Goal: Feedback & Contribution: Contribute content

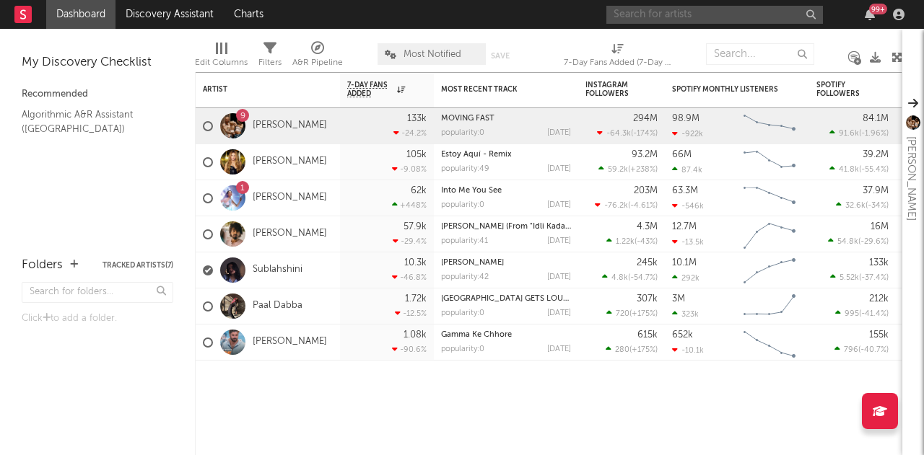
click at [670, 7] on input "text" at bounding box center [714, 15] width 217 height 18
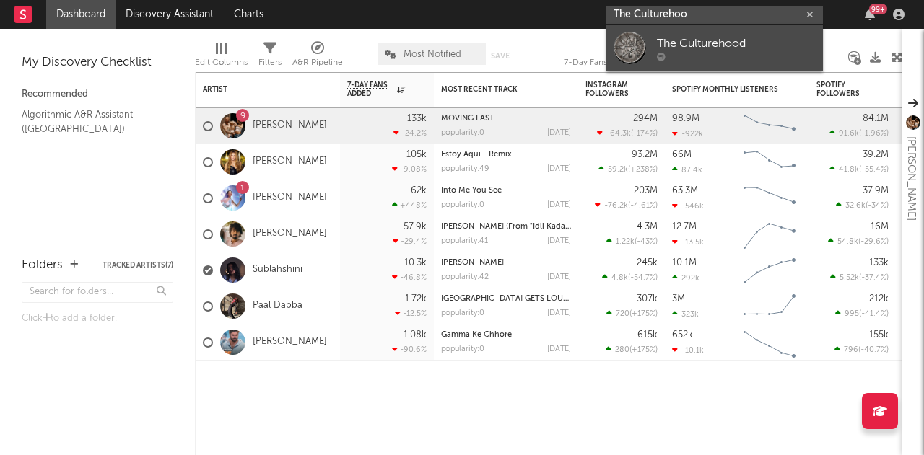
type input "The Culturehoo"
click at [689, 42] on div "The Culturehood" at bounding box center [736, 43] width 159 height 17
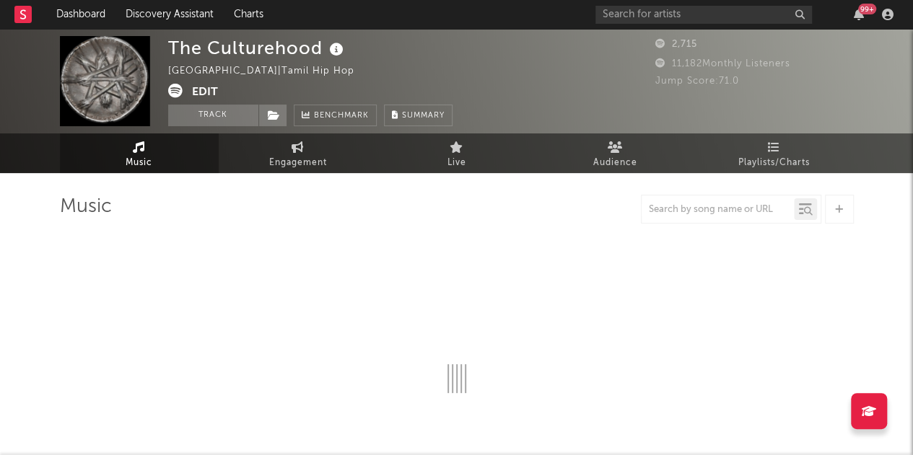
select select "1w"
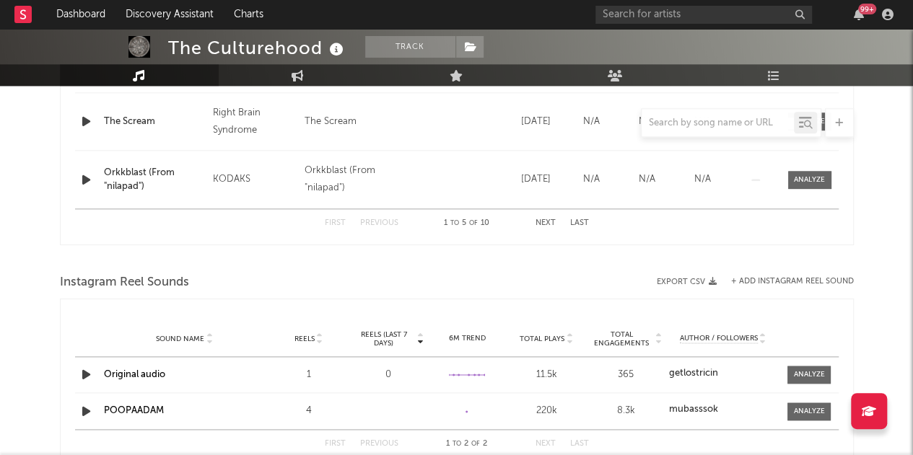
scroll to position [879, 0]
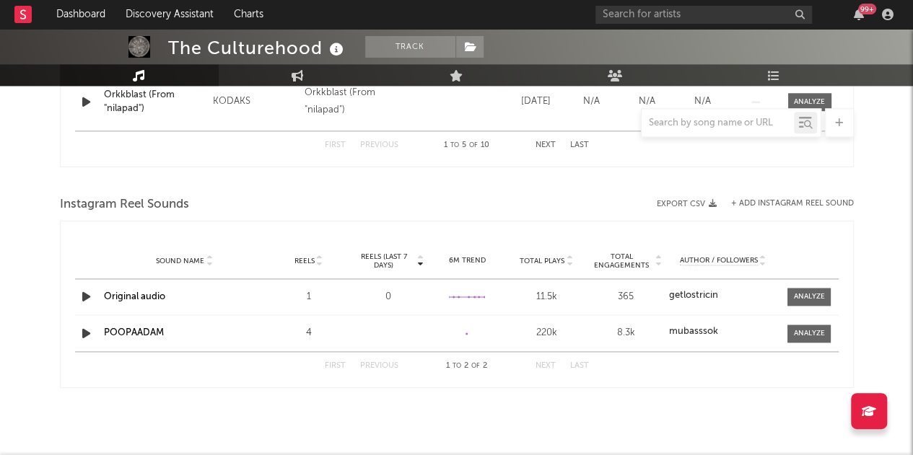
click at [794, 201] on button "+ Add Instagram Reel Sound" at bounding box center [792, 204] width 123 height 8
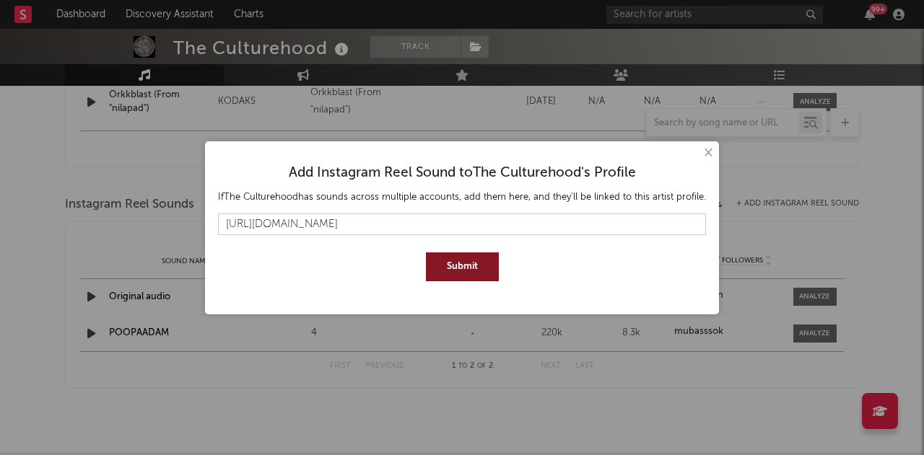
type input "[URL][DOMAIN_NAME]"
click at [463, 263] on button "Submit" at bounding box center [462, 267] width 73 height 29
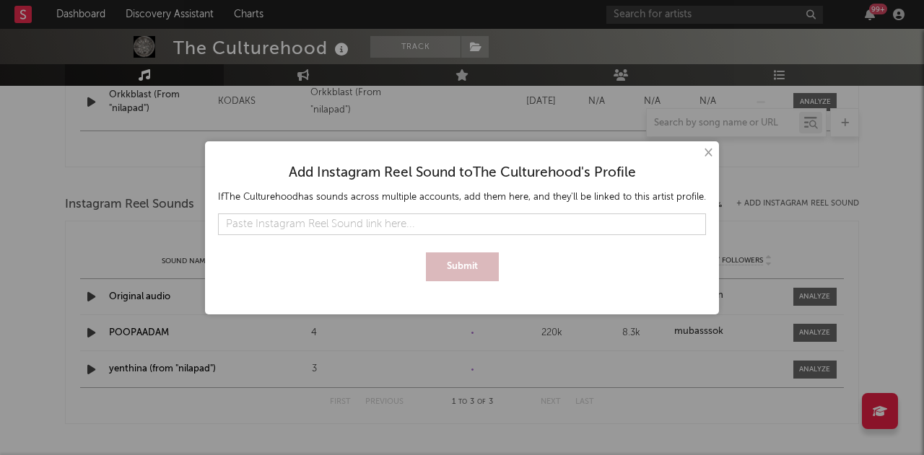
click at [710, 154] on button "×" at bounding box center [707, 153] width 16 height 16
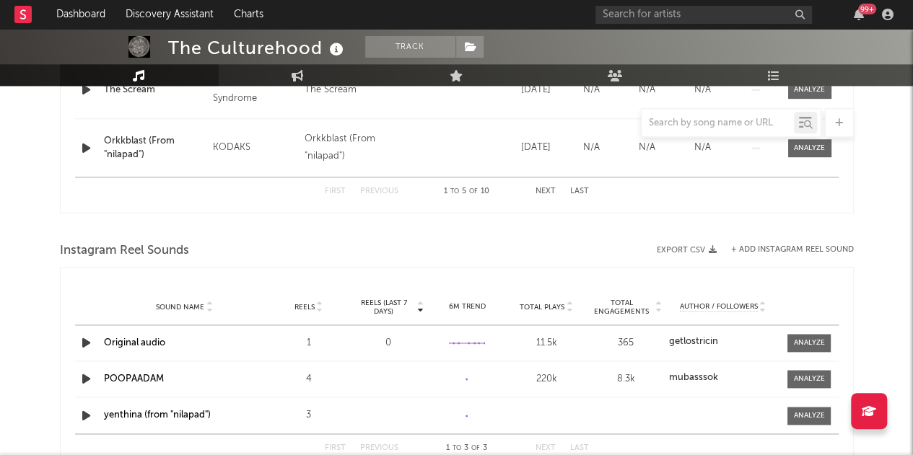
scroll to position [830, 0]
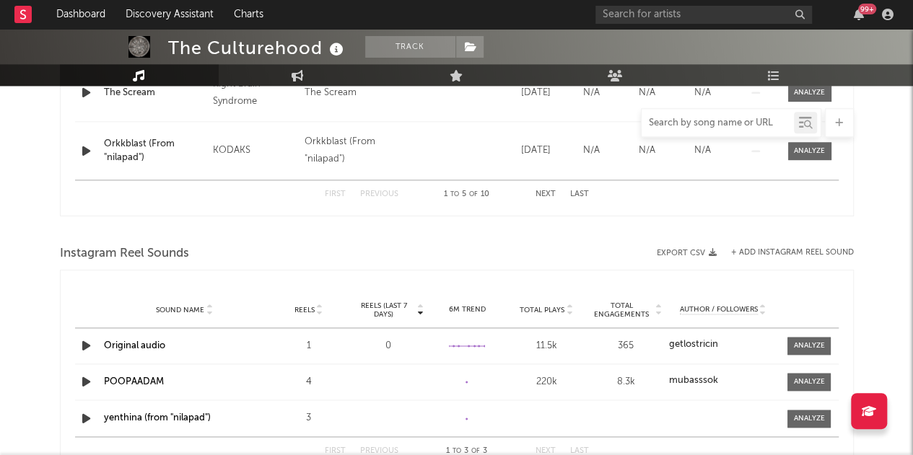
click at [694, 122] on input "text" at bounding box center [718, 124] width 152 height 12
paste input "[URL][DOMAIN_NAME]"
type input "[URL][DOMAIN_NAME]"
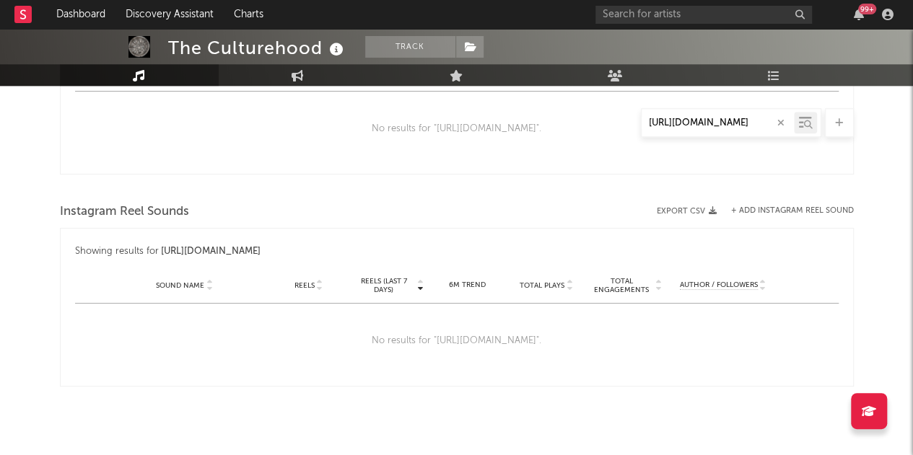
scroll to position [628, 0]
click at [777, 119] on icon "button" at bounding box center [780, 122] width 7 height 9
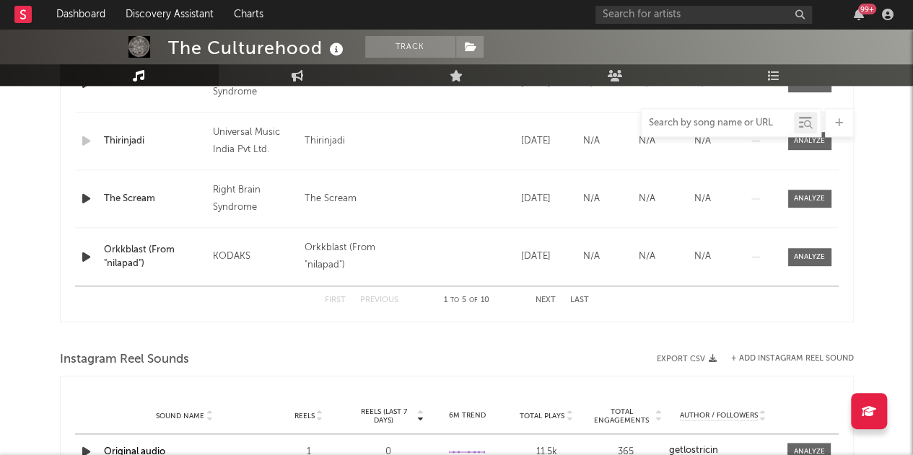
scroll to position [723, 0]
click at [118, 254] on div "Orkkblast (From "nilapad")" at bounding box center [155, 258] width 102 height 28
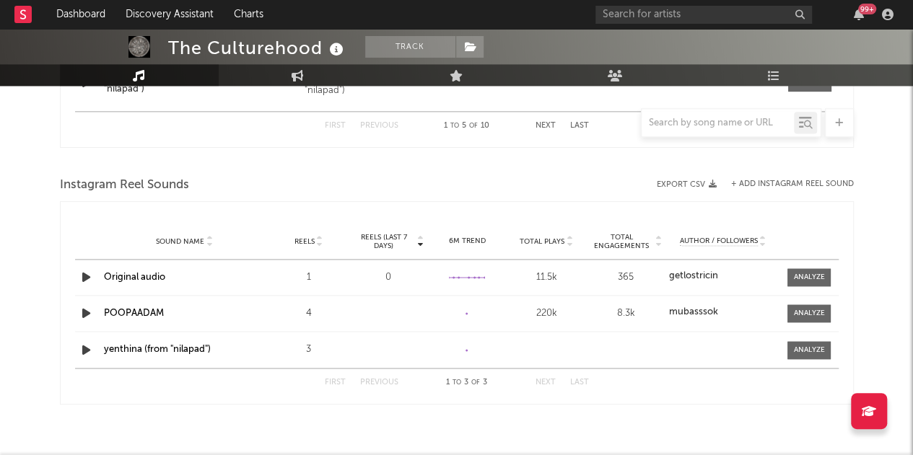
click at [792, 185] on button "+ Add Instagram Reel Sound" at bounding box center [792, 184] width 123 height 8
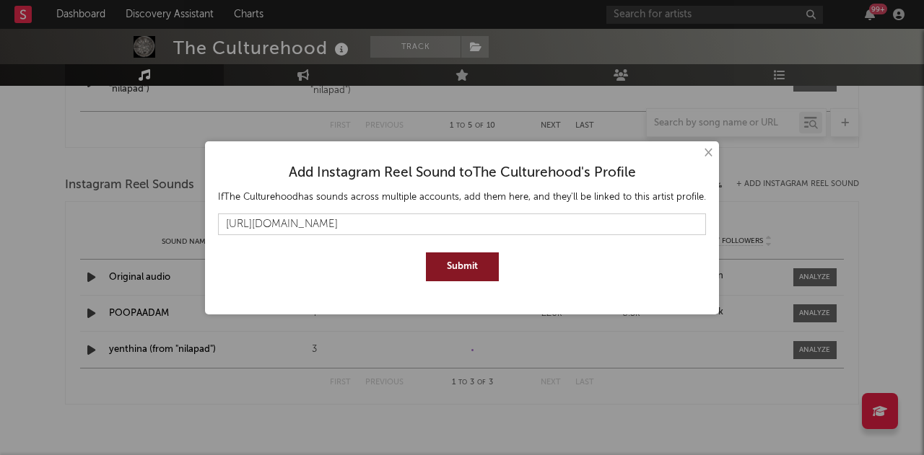
type input "[URL][DOMAIN_NAME]"
click at [458, 268] on button "Submit" at bounding box center [462, 267] width 73 height 29
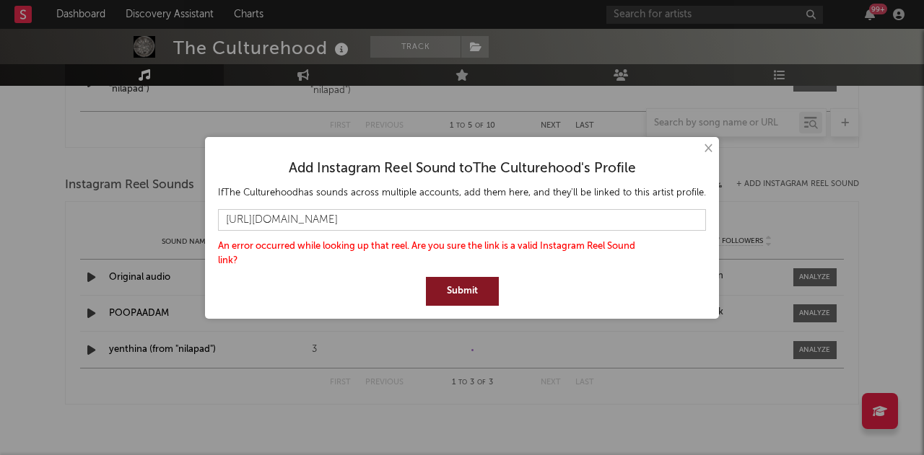
click at [707, 150] on button "×" at bounding box center [707, 149] width 16 height 16
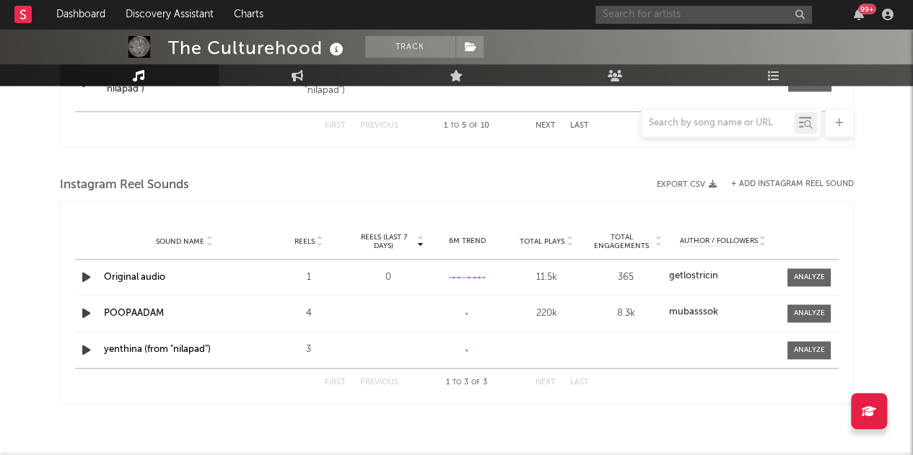
click at [675, 19] on input "text" at bounding box center [703, 15] width 217 height 18
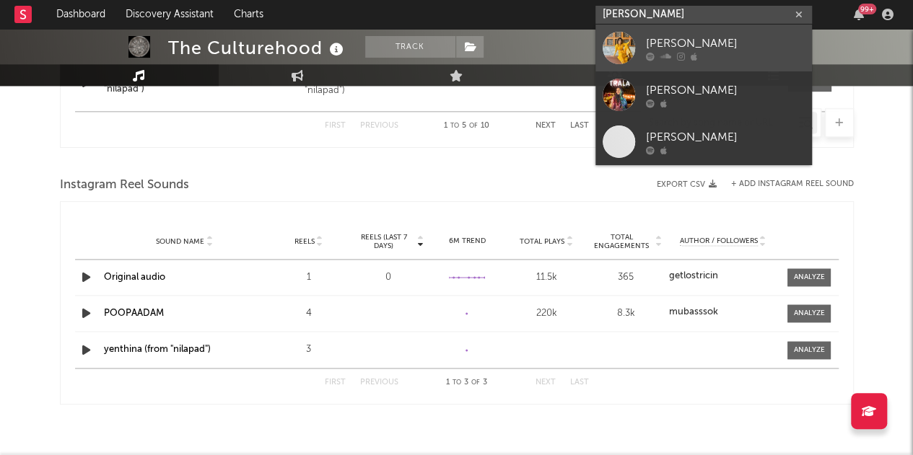
type input "[PERSON_NAME]"
click at [676, 45] on div "[PERSON_NAME]" at bounding box center [725, 43] width 159 height 17
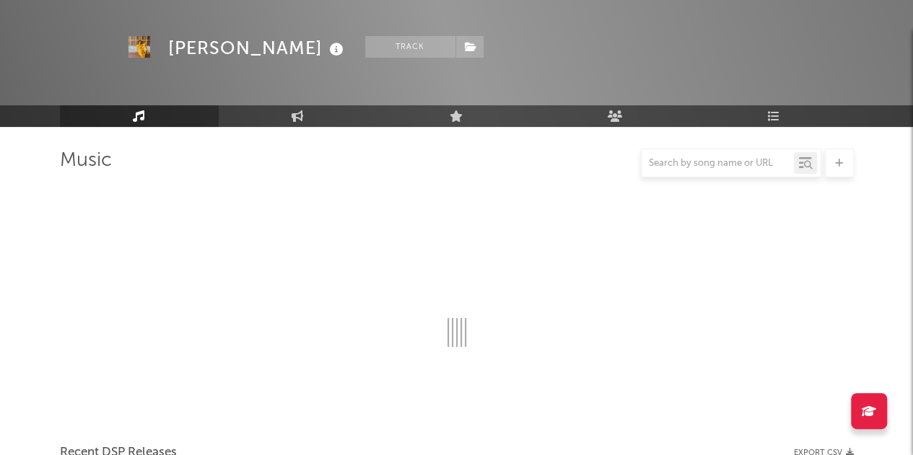
scroll to position [899, 0]
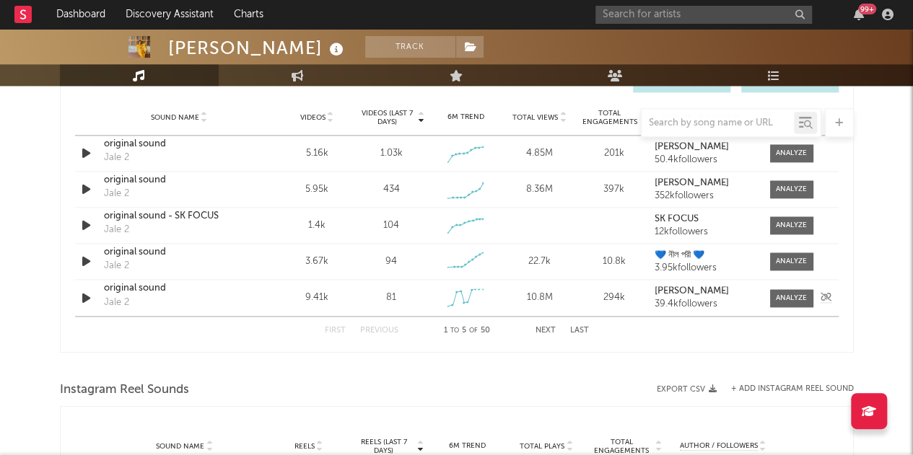
select select "6m"
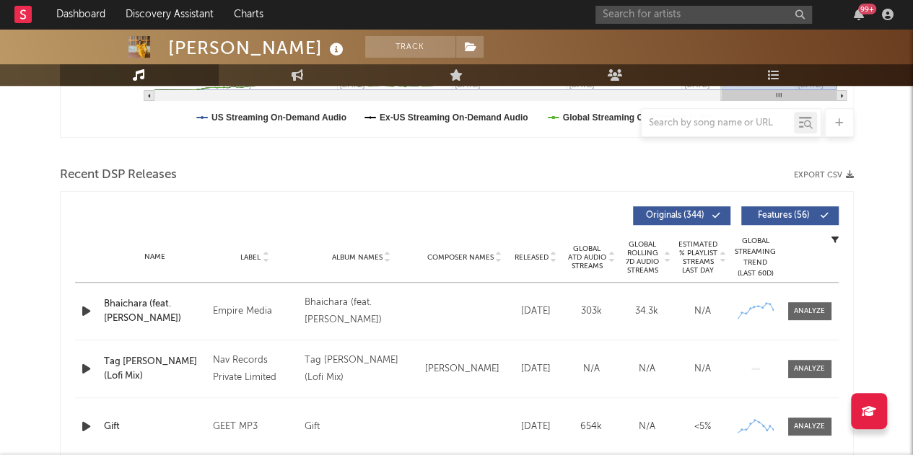
scroll to position [341, 0]
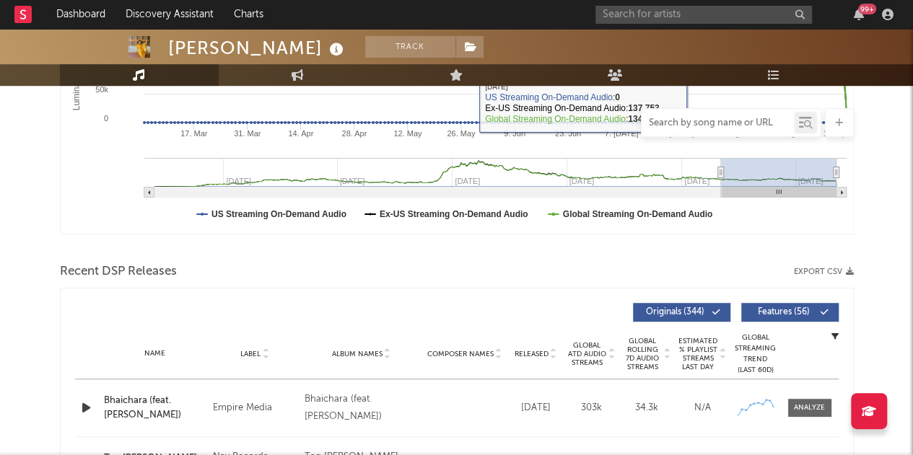
click at [694, 122] on input "text" at bounding box center [718, 124] width 152 height 12
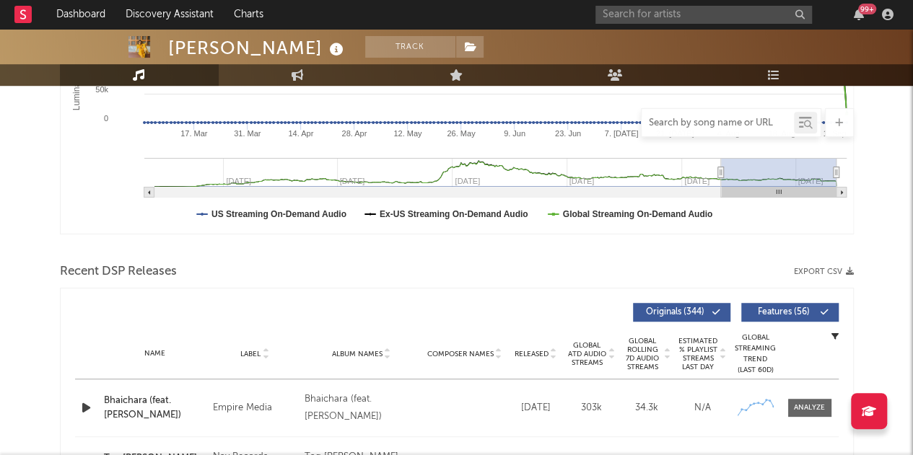
paste input "[URL][DOMAIN_NAME]"
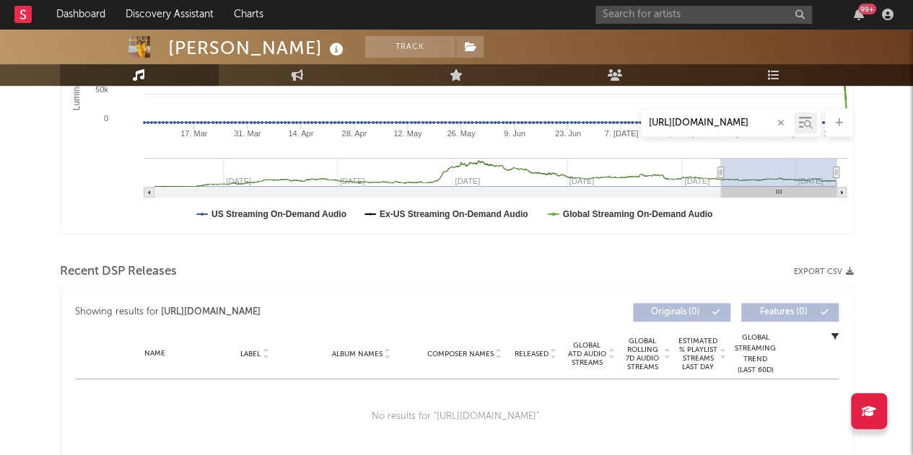
type input "[URL][DOMAIN_NAME]"
click at [781, 122] on icon "button" at bounding box center [780, 122] width 7 height 9
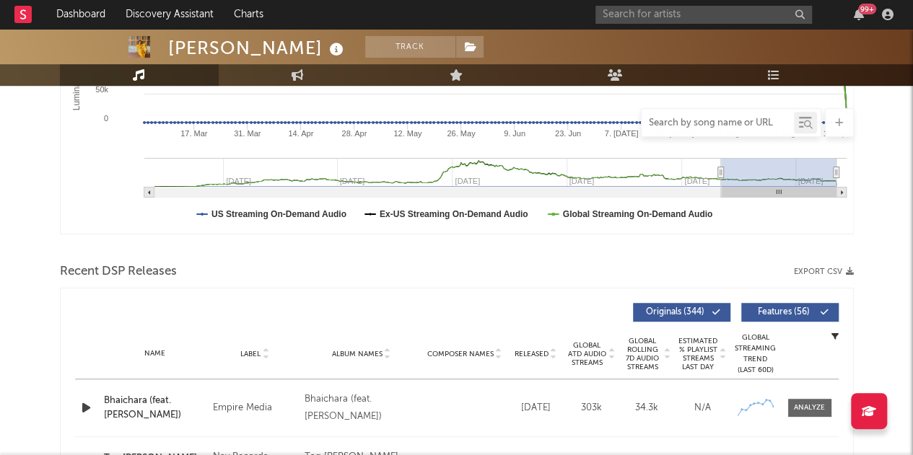
paste input "Dhool"
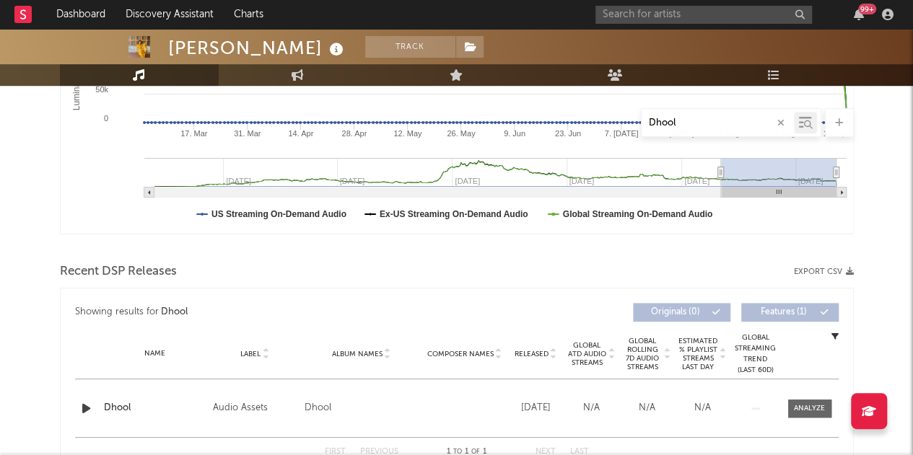
click at [804, 125] on icon at bounding box center [808, 125] width 9 height 9
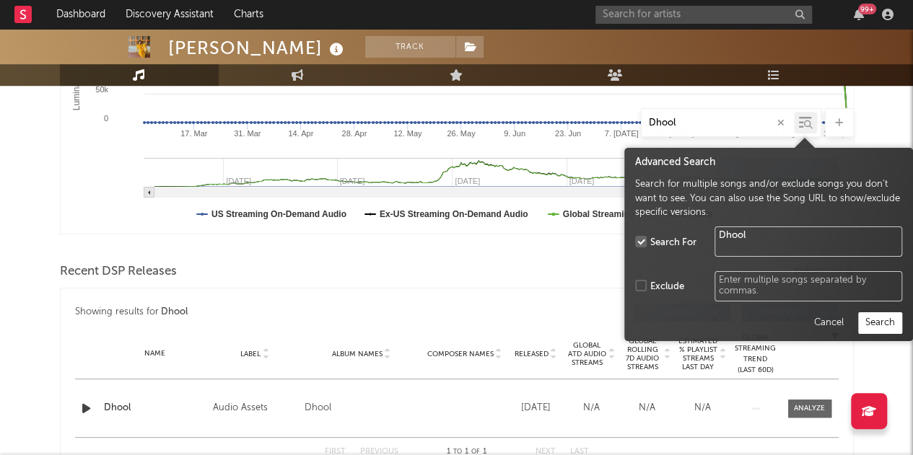
type input "Dhool"
click at [886, 325] on button "Search" at bounding box center [880, 324] width 44 height 22
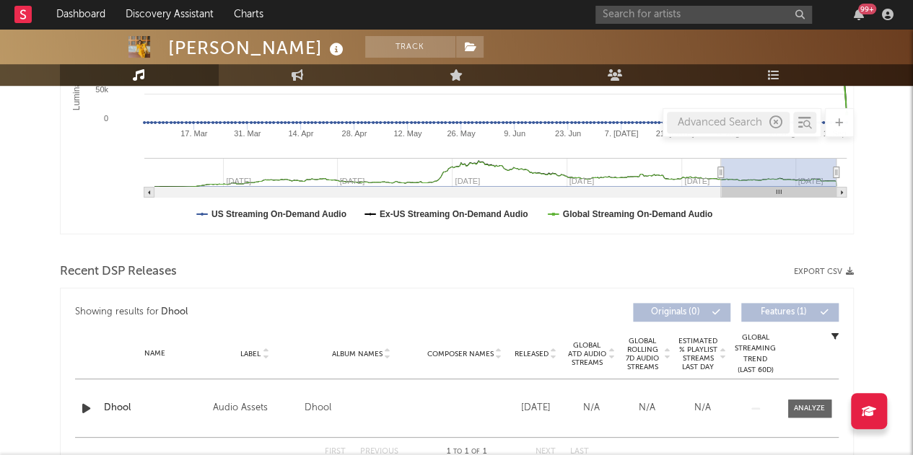
scroll to position [460, 0]
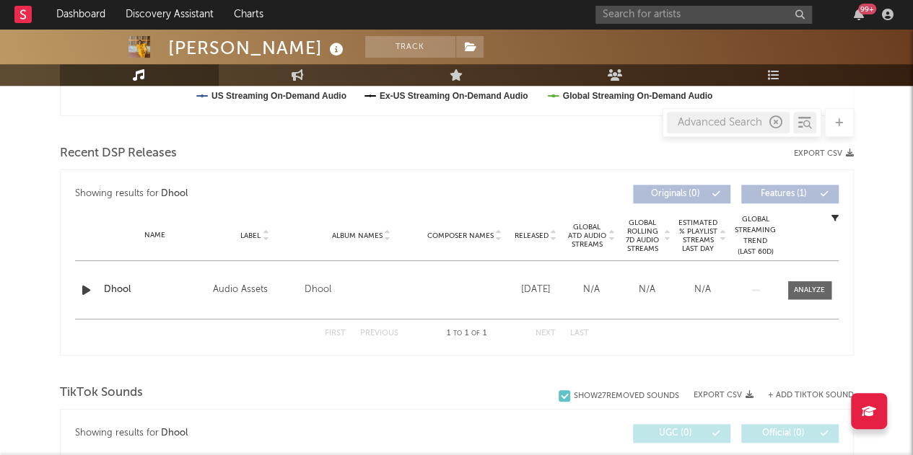
click at [123, 286] on div "Dhool" at bounding box center [155, 290] width 102 height 14
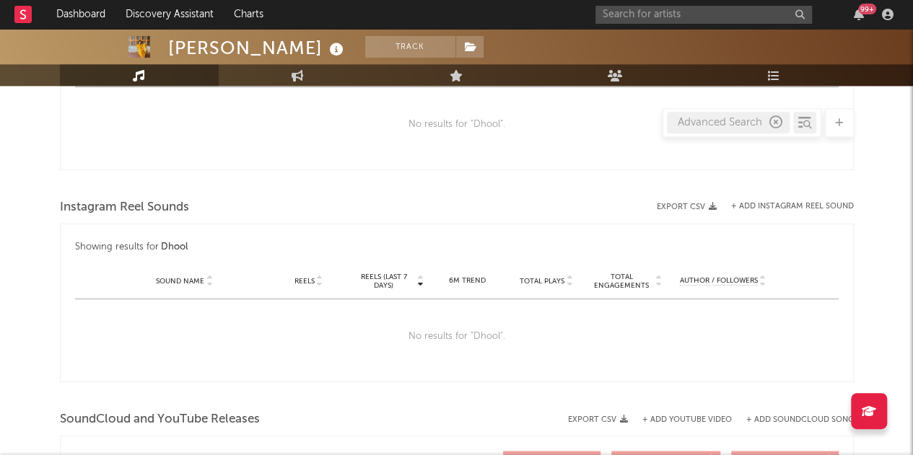
scroll to position [857, 0]
click at [738, 125] on div "Advanced Search" at bounding box center [728, 123] width 123 height 22
click at [723, 121] on div "Advanced Search" at bounding box center [728, 123] width 123 height 22
click at [709, 121] on div "Advanced Search" at bounding box center [728, 123] width 123 height 22
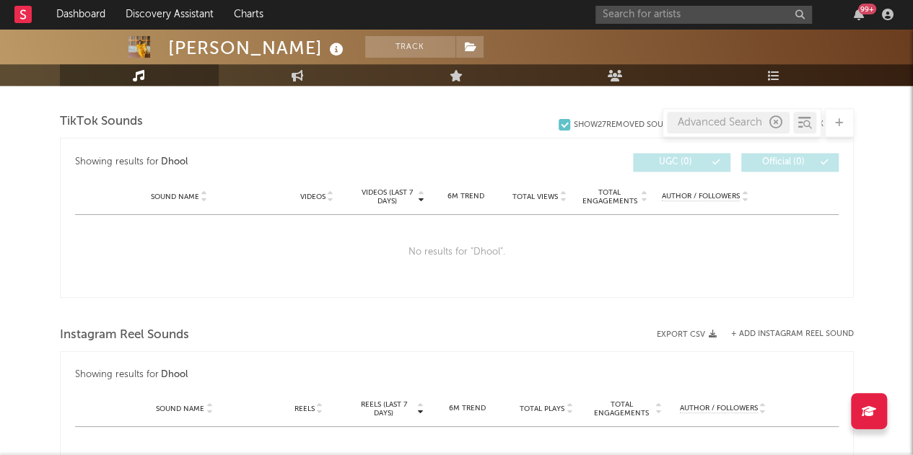
scroll to position [779, 0]
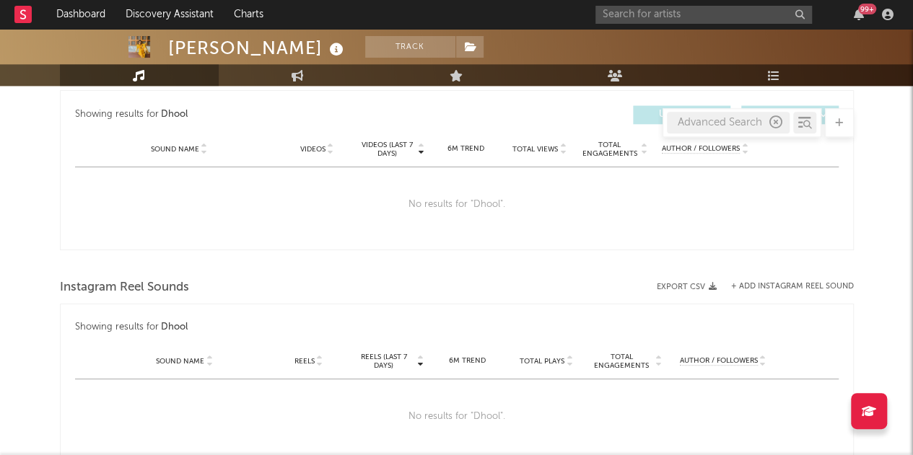
click at [791, 286] on button "+ Add Instagram Reel Sound" at bounding box center [792, 287] width 123 height 8
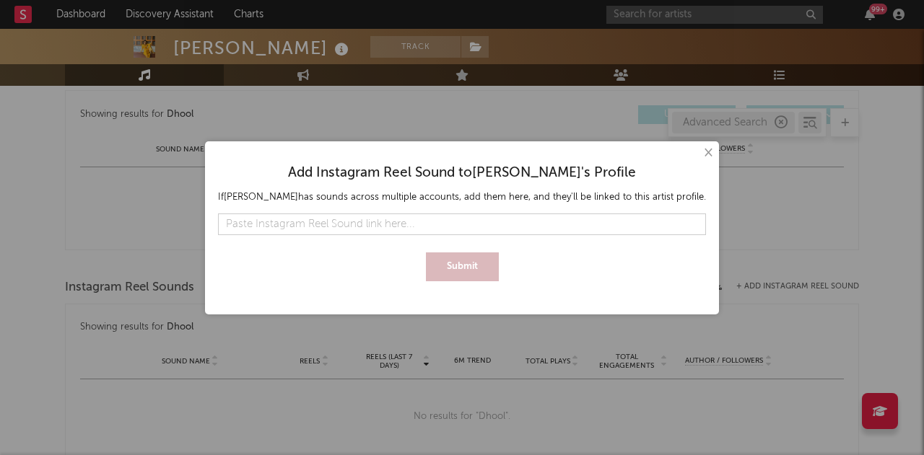
click at [702, 158] on button "×" at bounding box center [707, 153] width 16 height 16
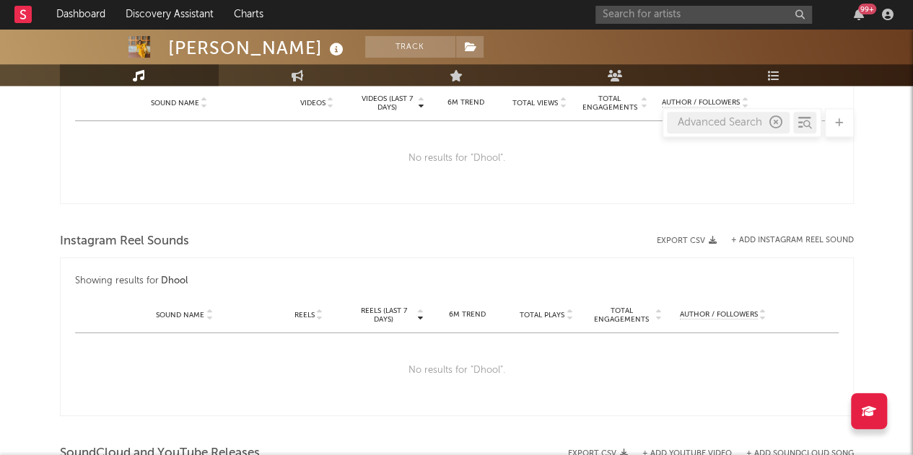
scroll to position [824, 0]
click at [766, 239] on button "+ Add Instagram Reel Sound" at bounding box center [792, 241] width 123 height 8
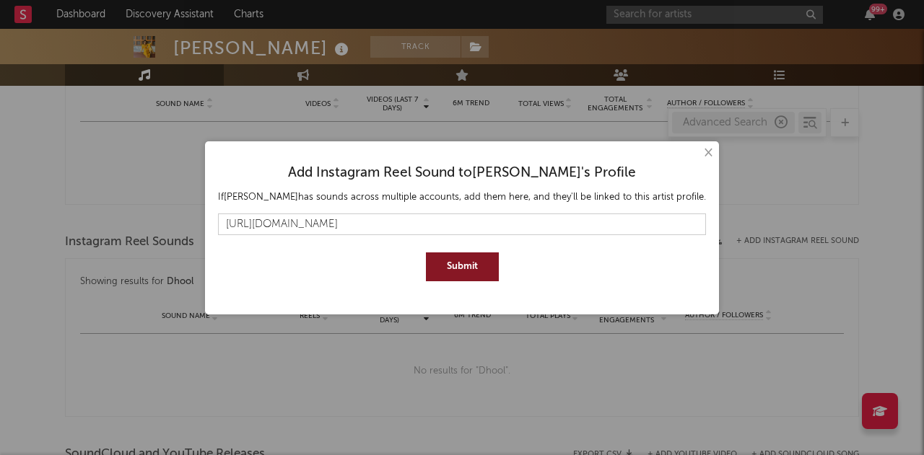
type input "[URL][DOMAIN_NAME]"
click at [459, 269] on button "Submit" at bounding box center [462, 267] width 73 height 29
click at [707, 156] on button "×" at bounding box center [707, 153] width 16 height 16
